Goal: Check status: Check status

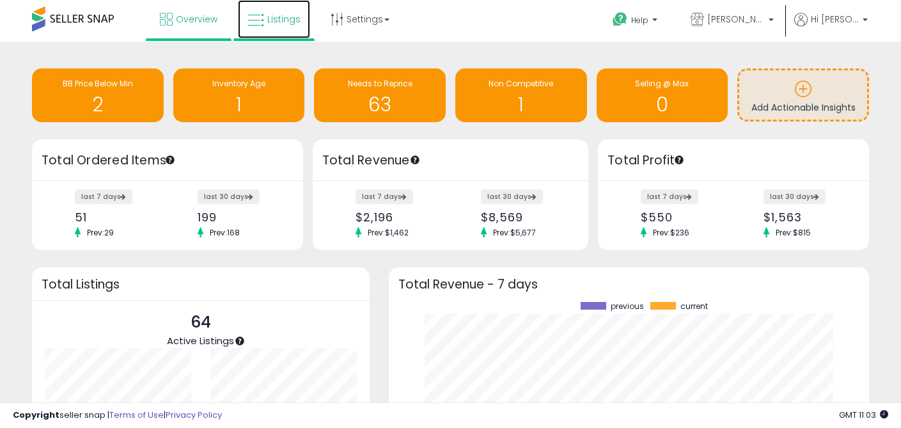
click at [273, 25] on span "Listings" at bounding box center [283, 19] width 33 height 13
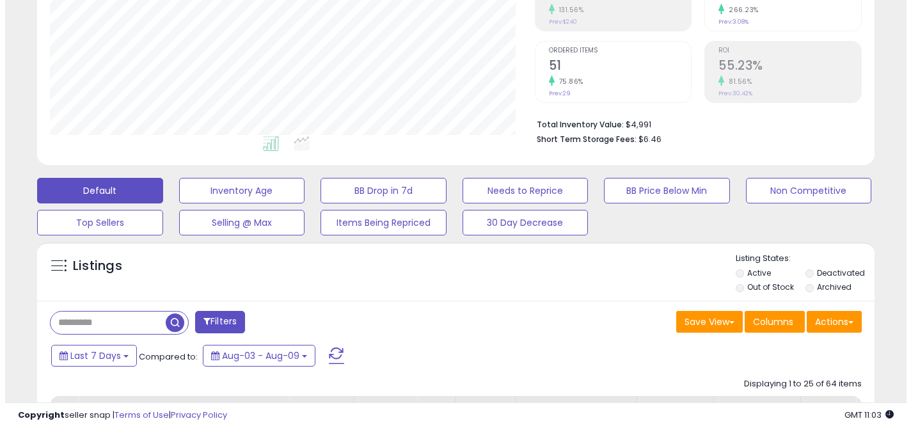
scroll to position [351, 0]
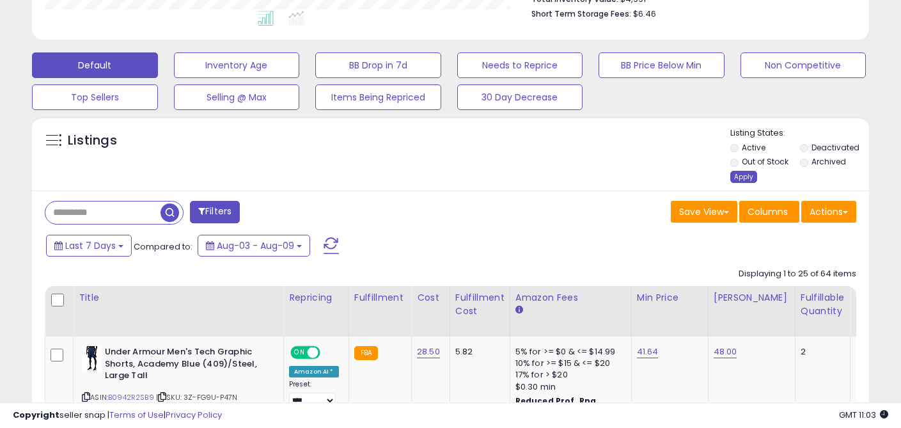
click at [748, 181] on div "Apply" at bounding box center [744, 177] width 27 height 12
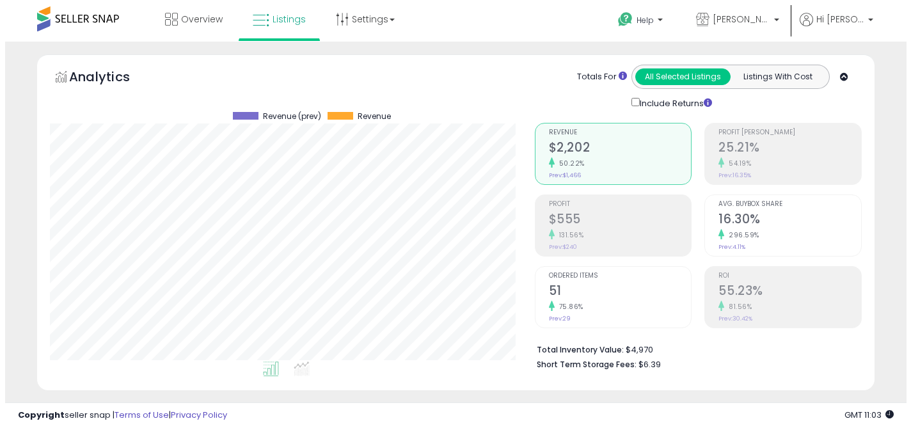
scroll to position [262, 484]
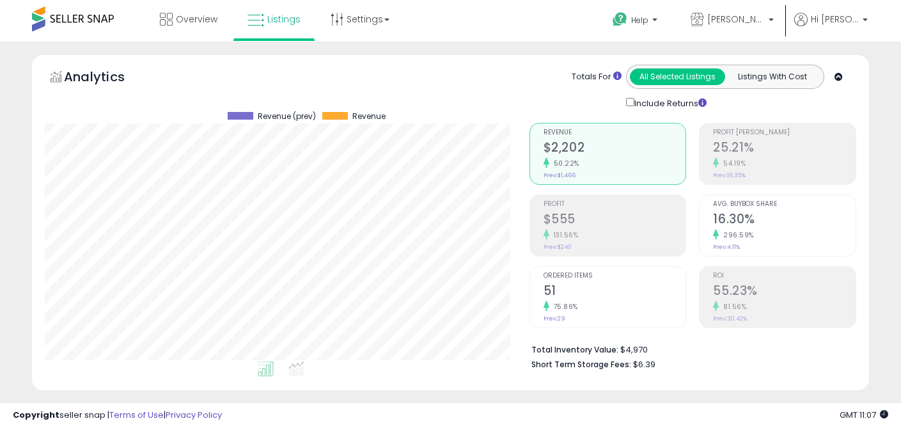
click at [612, 210] on div "Profit $555 131.56% Prev: $240" at bounding box center [615, 224] width 143 height 58
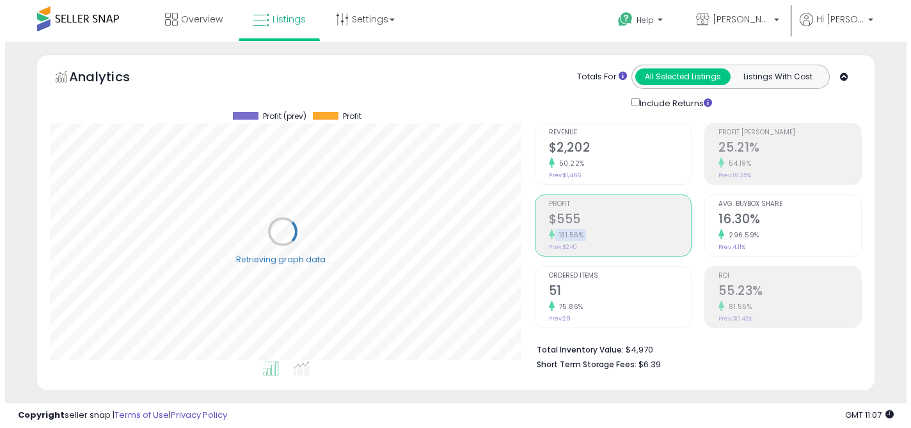
scroll to position [639471, 639248]
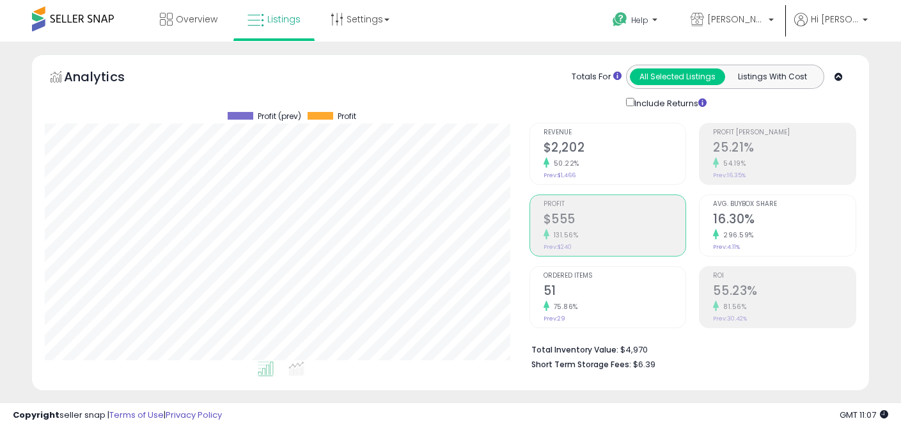
click at [601, 147] on h2 "$2,202" at bounding box center [615, 148] width 143 height 17
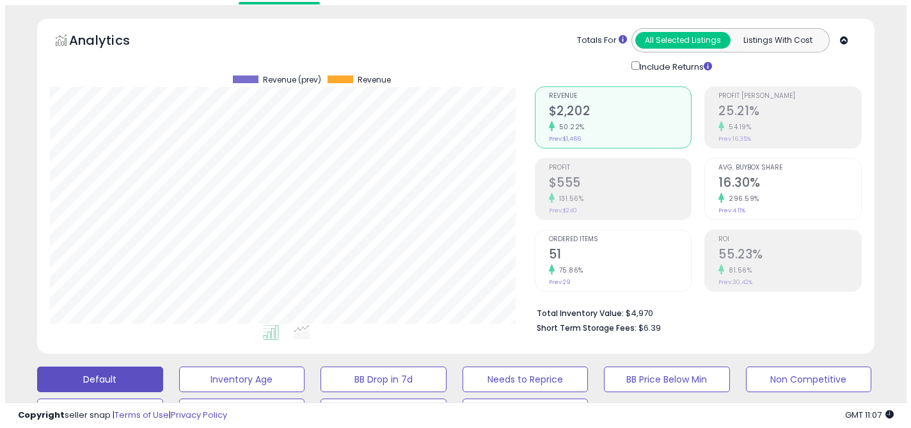
scroll to position [34, 0]
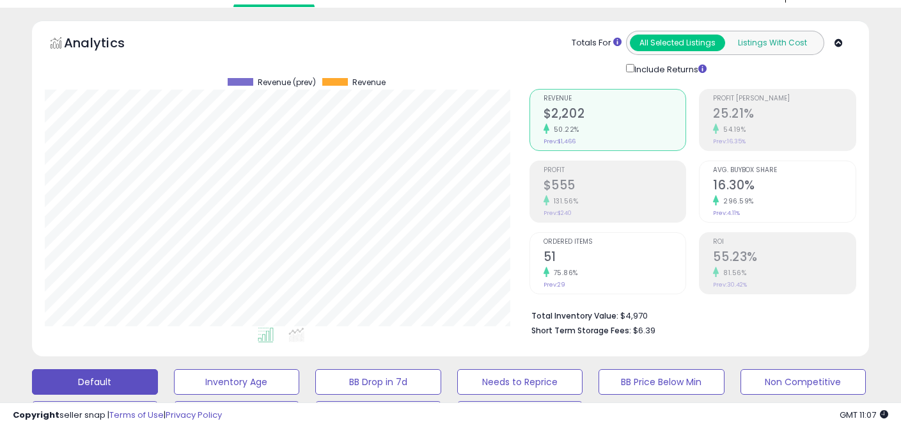
click at [772, 41] on button "Listings With Cost" at bounding box center [772, 43] width 95 height 17
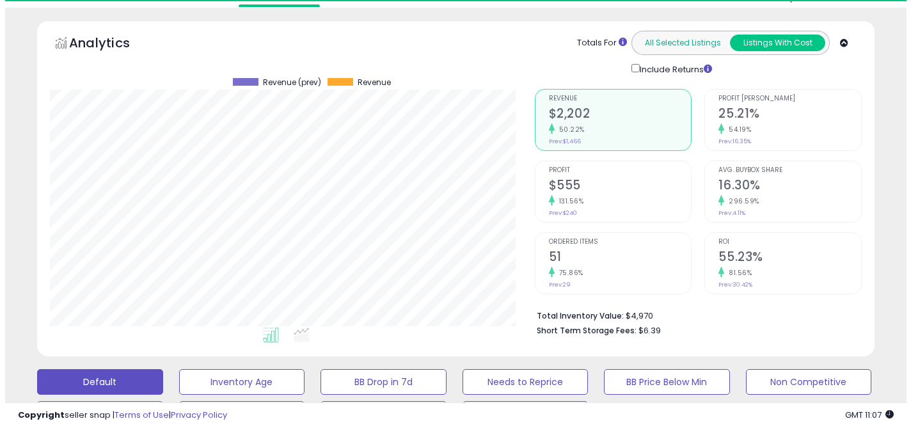
scroll to position [262, 484]
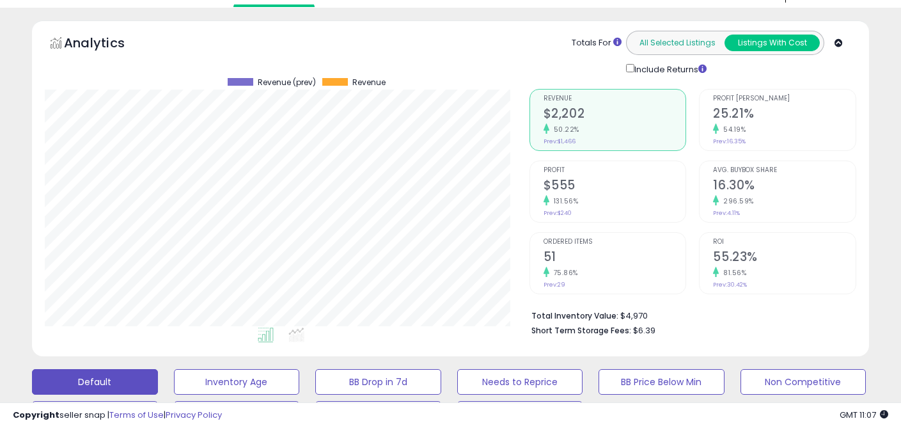
click at [687, 45] on button "All Selected Listings" at bounding box center [677, 43] width 95 height 17
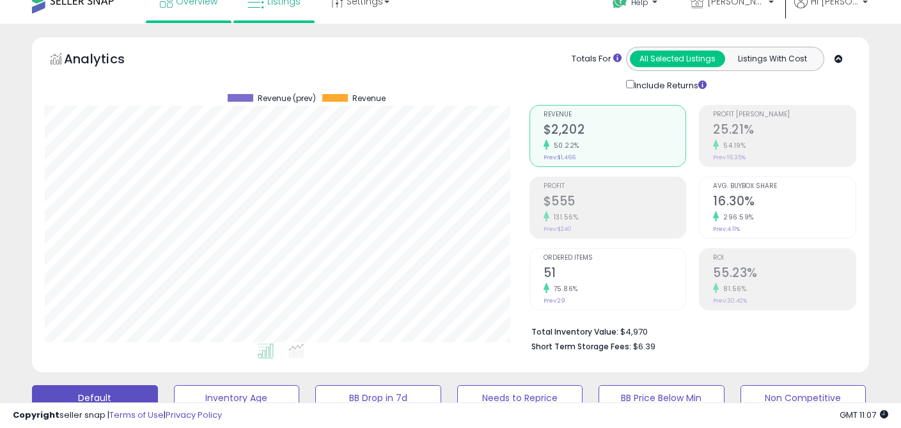
scroll to position [0, 0]
